Goal: Transaction & Acquisition: Purchase product/service

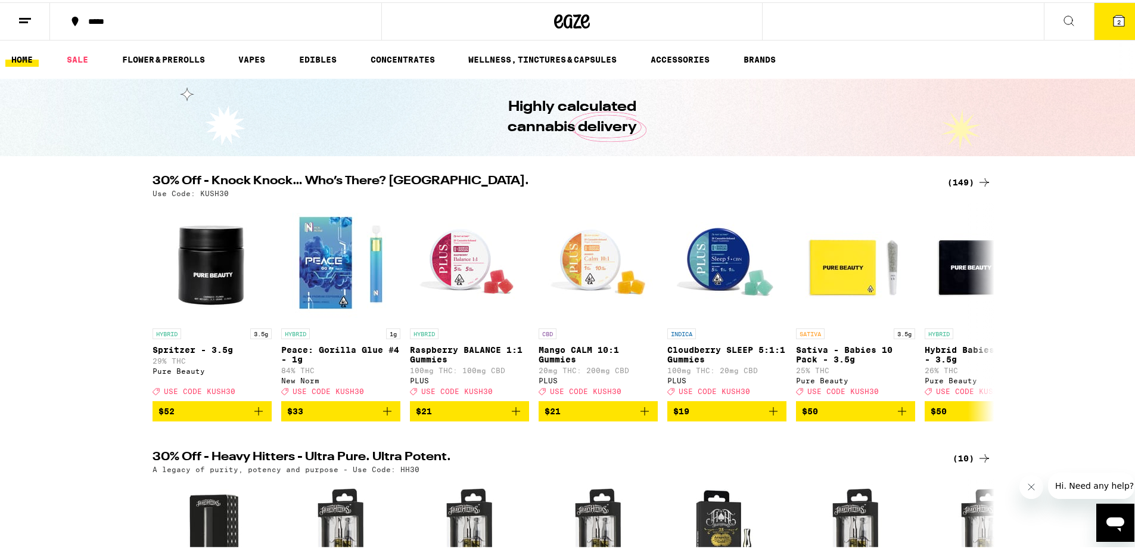
click at [1098, 26] on button "2" at bounding box center [1119, 19] width 50 height 37
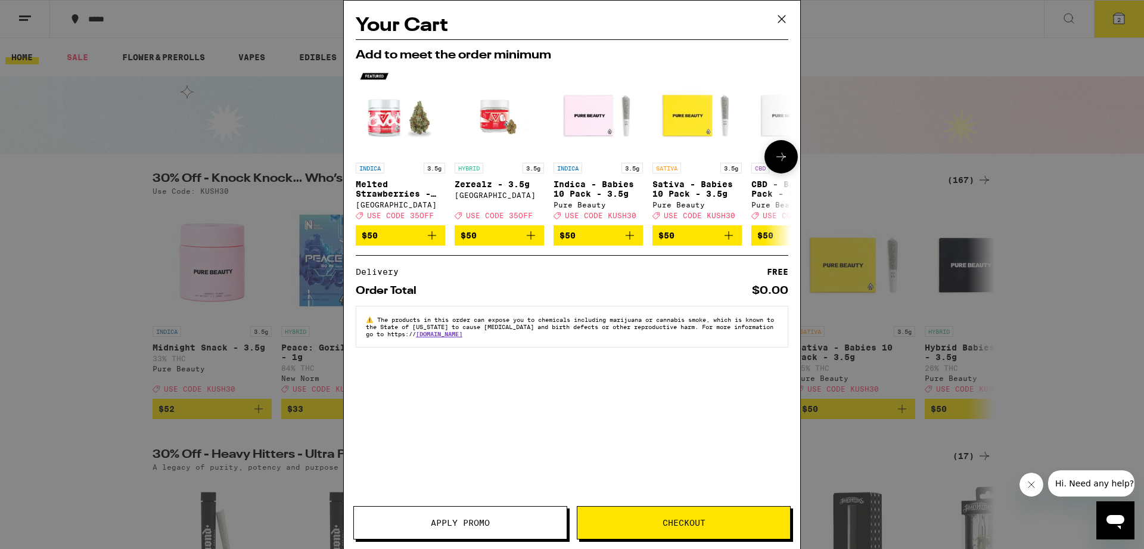
click at [721, 242] on icon "Add to bag" at bounding box center [728, 235] width 14 height 14
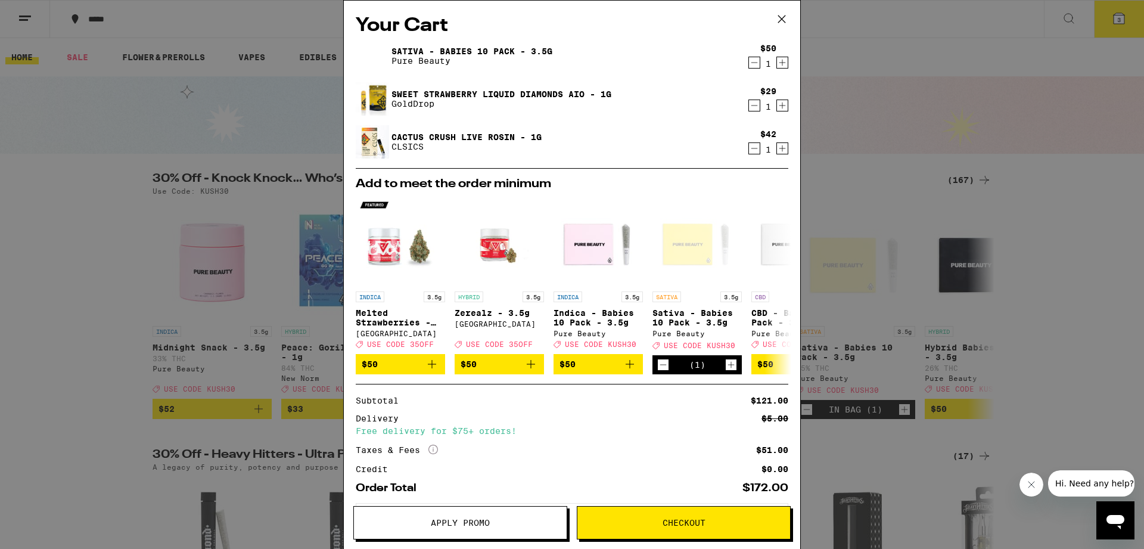
click at [749, 151] on icon "Decrement" at bounding box center [754, 148] width 11 height 14
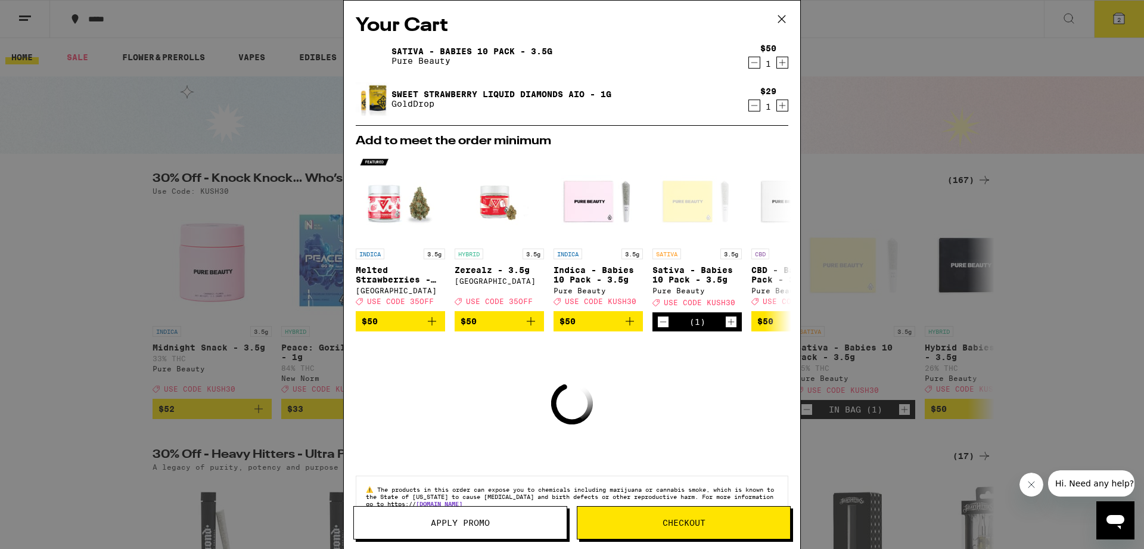
click at [749, 106] on icon "Decrement" at bounding box center [754, 105] width 11 height 14
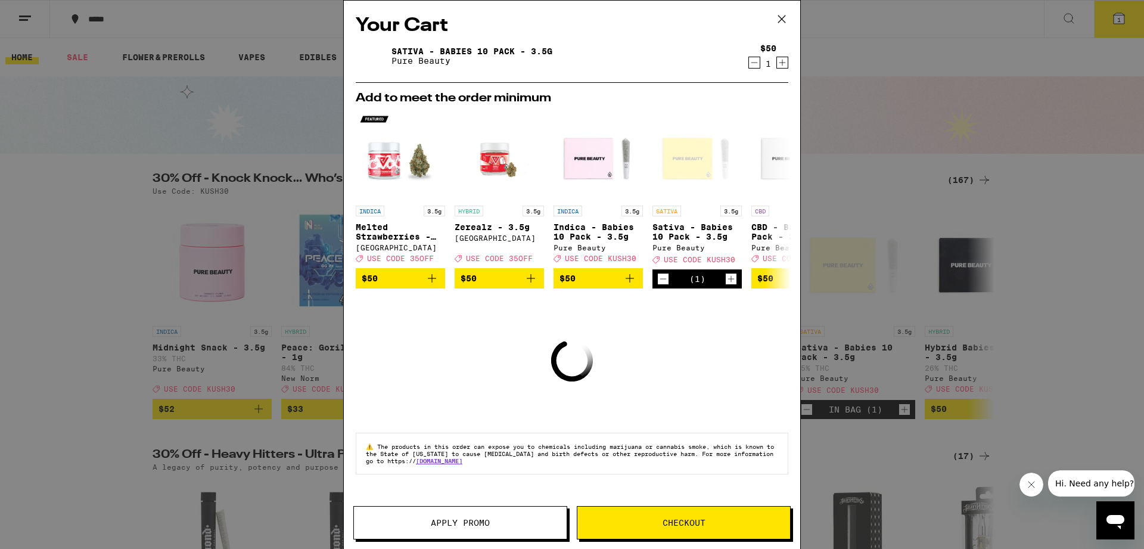
click at [751, 61] on icon "Decrement" at bounding box center [754, 62] width 11 height 14
